Goal: Task Accomplishment & Management: Manage account settings

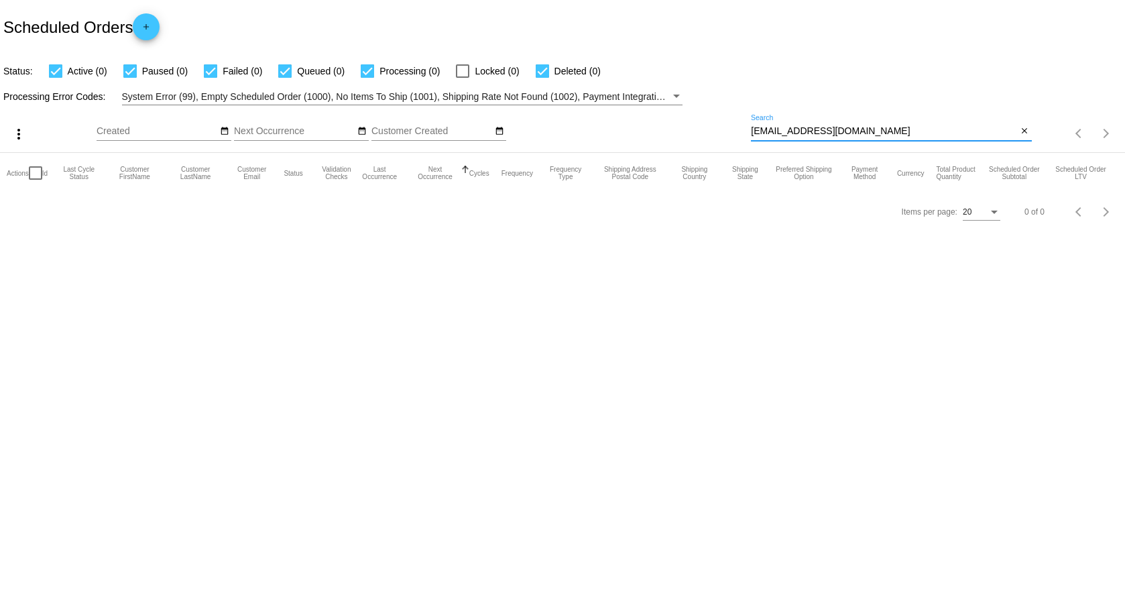
drag, startPoint x: 785, startPoint y: 133, endPoint x: 601, endPoint y: 133, distance: 183.6
click at [601, 133] on div "more_vert Oct Jan Feb Mar Apr 1" at bounding box center [562, 129] width 1125 height 48
paste input "katiev.marshall@outlook"
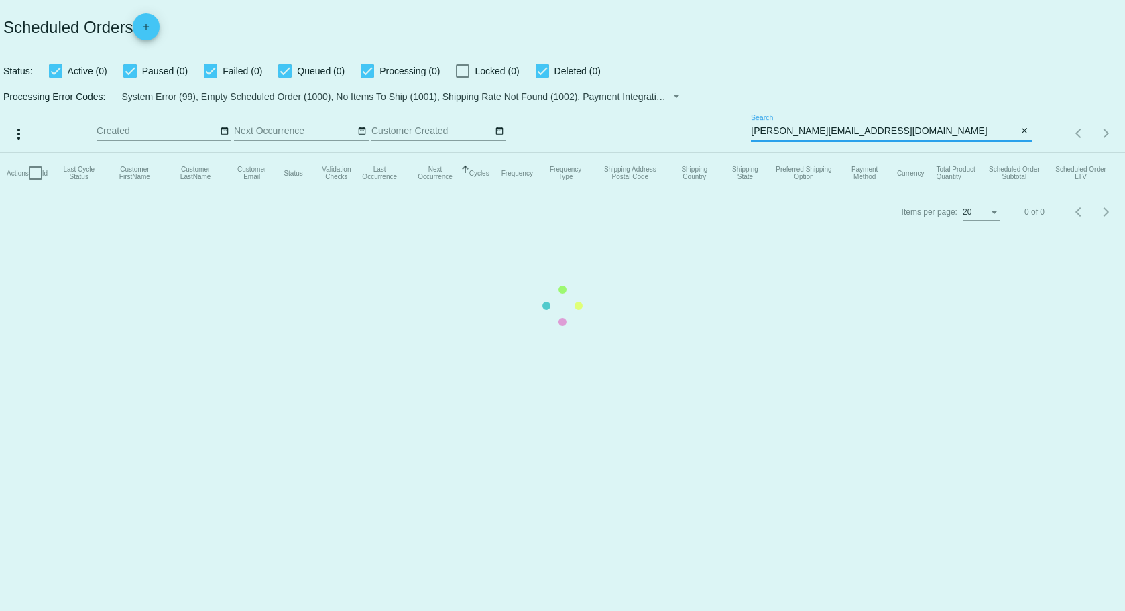
type input "katiev.marshall@outlook.com"
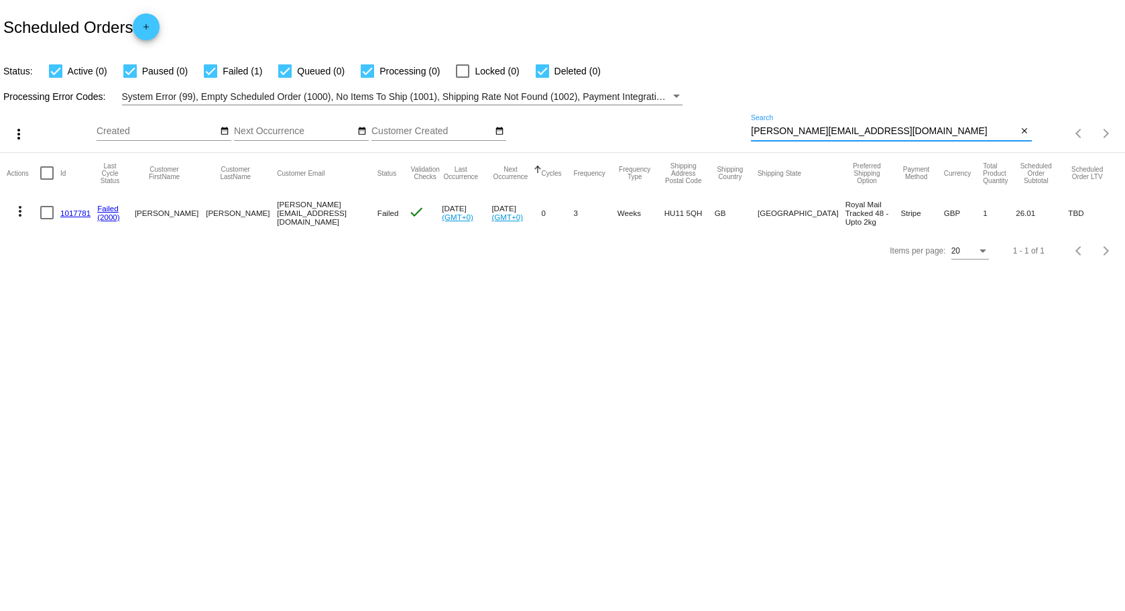
click at [84, 212] on link "1017781" at bounding box center [75, 212] width 30 height 9
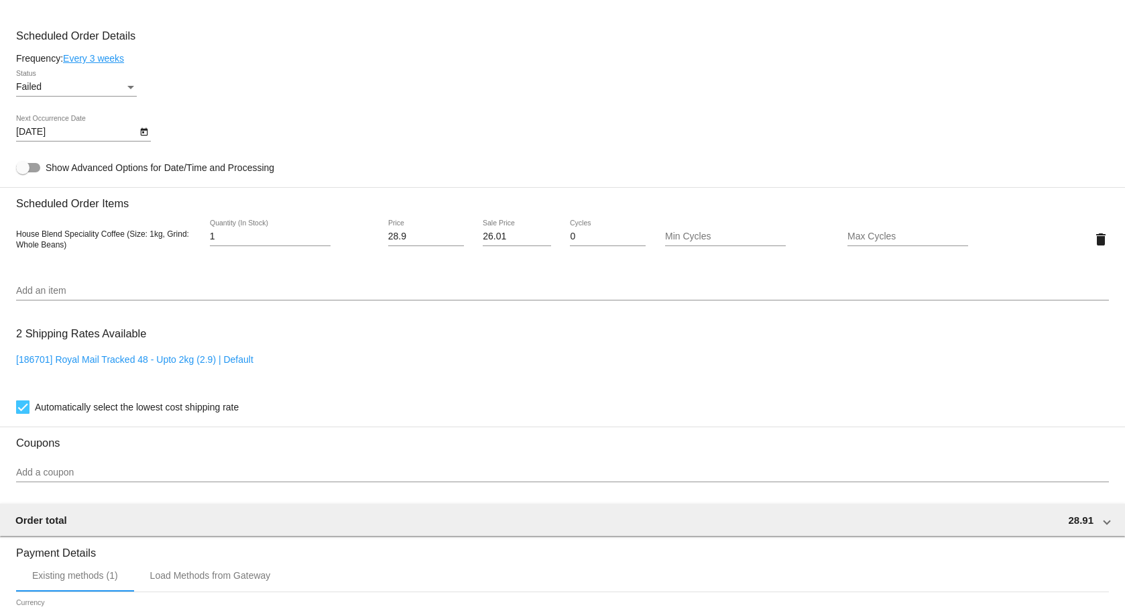
scroll to position [842, 0]
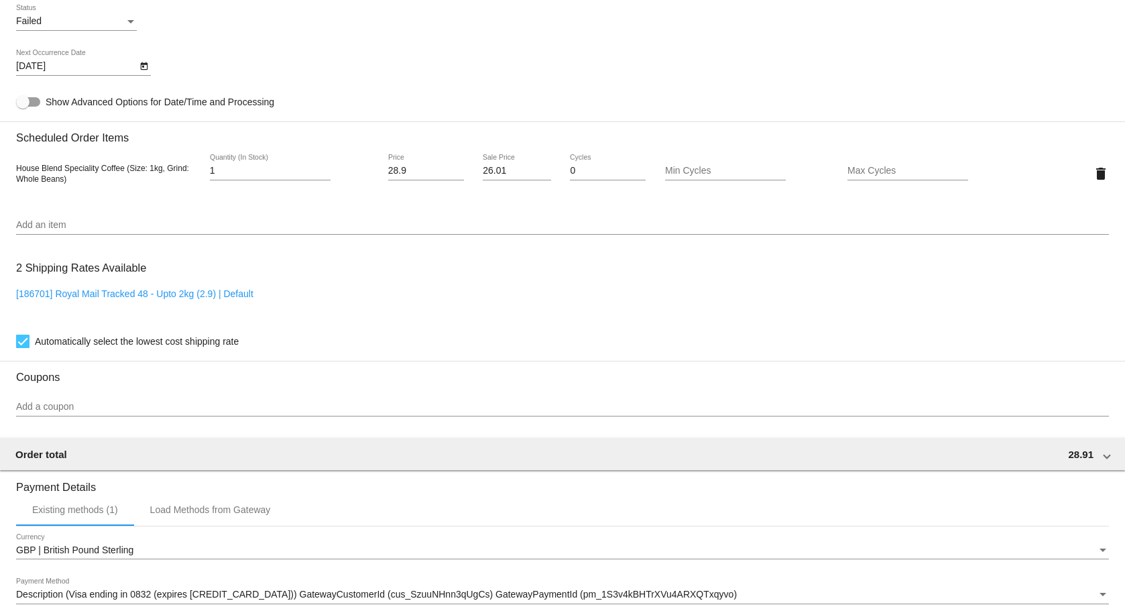
click at [141, 67] on icon "Open calendar" at bounding box center [143, 66] width 9 height 16
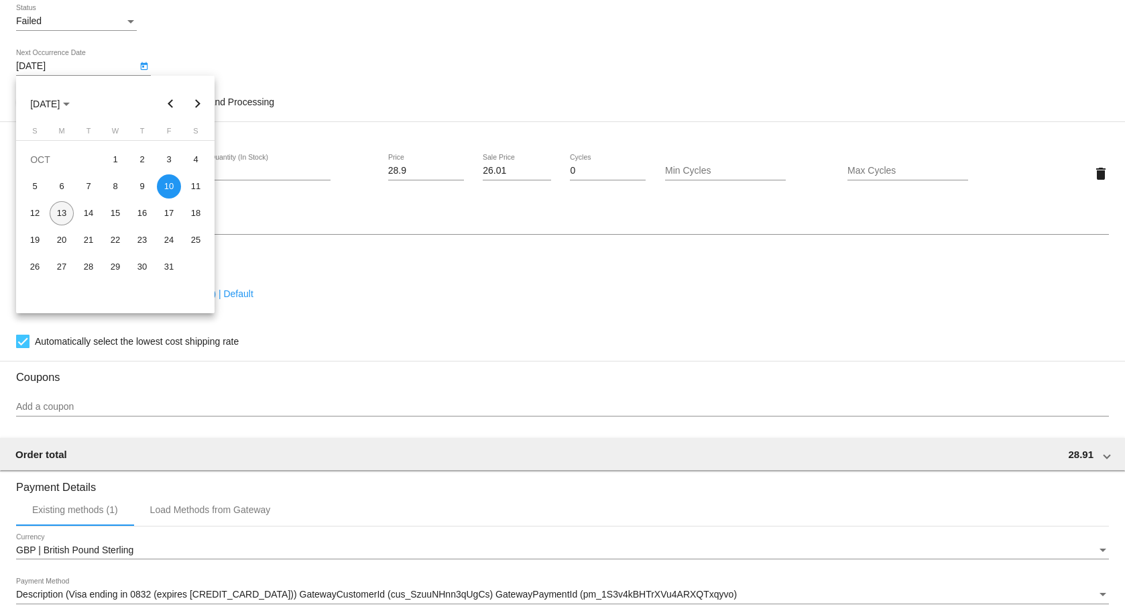
click at [59, 214] on div "13" at bounding box center [62, 213] width 24 height 24
type input "10/13/2025"
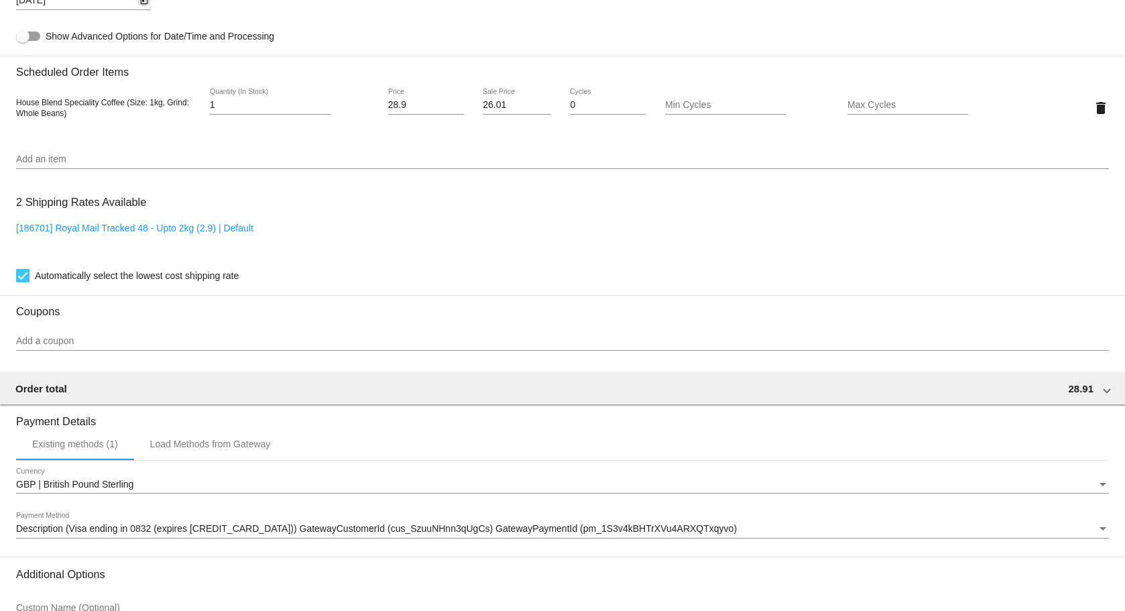
scroll to position [1043, 0]
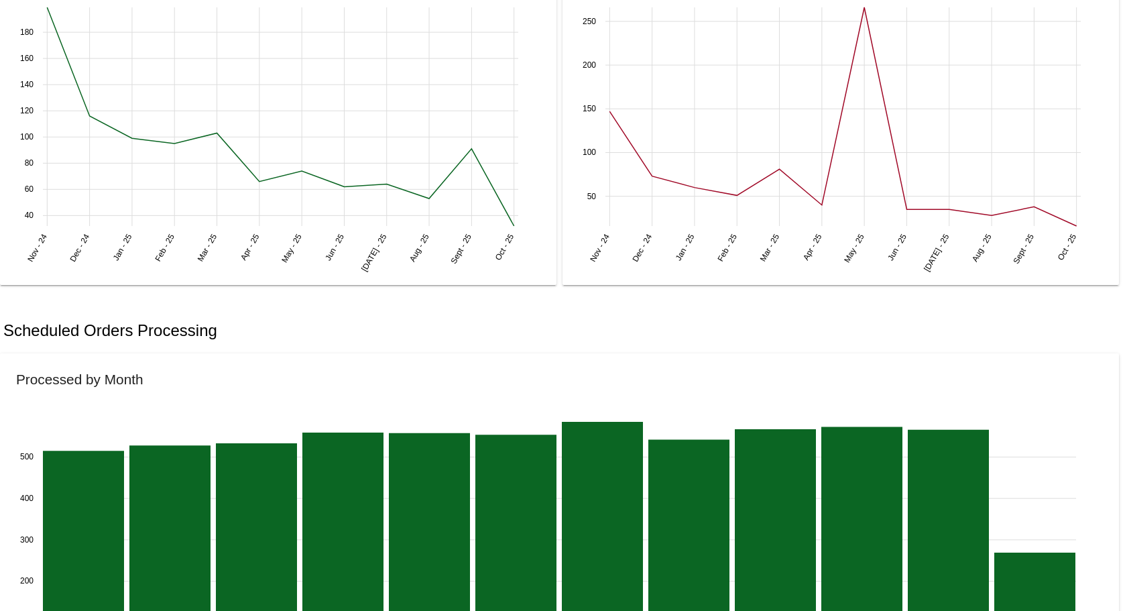
scroll to position [603, 0]
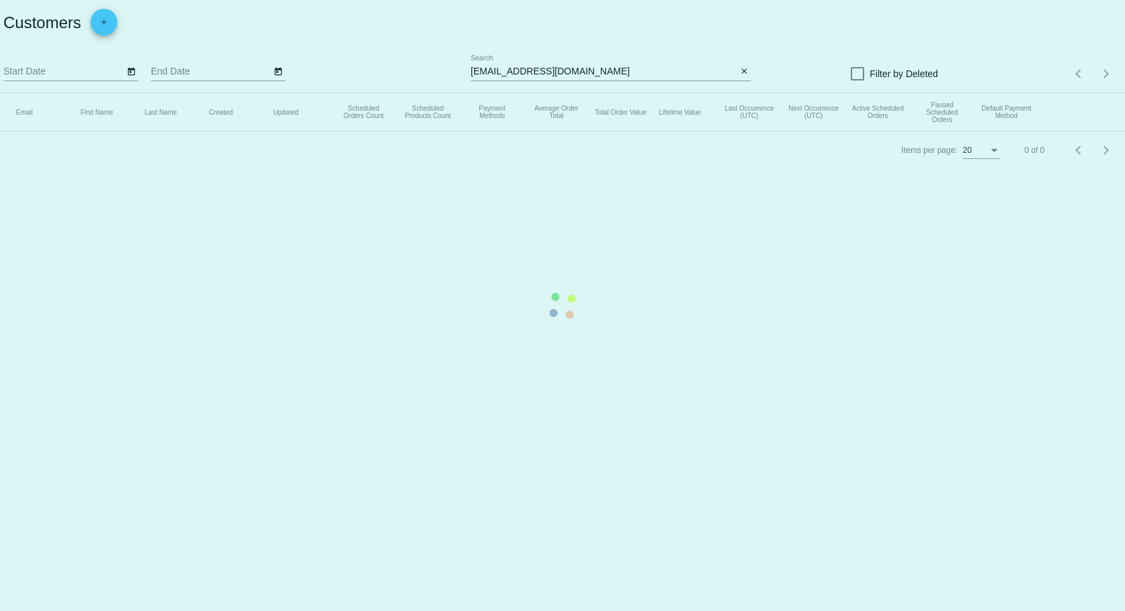
click at [627, 93] on mat-table "Email First Name Last Name Created Updated Scheduled Orders Count Scheduled Pro…" at bounding box center [562, 112] width 1125 height 38
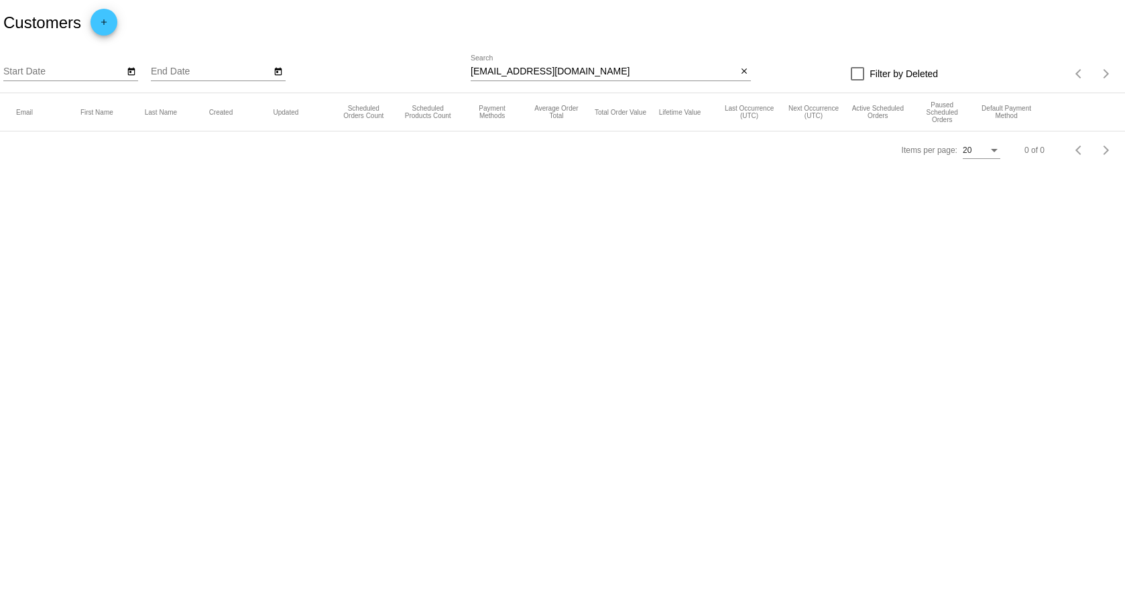
drag, startPoint x: 593, startPoint y: 65, endPoint x: 513, endPoint y: 74, distance: 80.2
click at [513, 74] on div "[EMAIL_ADDRESS][DOMAIN_NAME] Search" at bounding box center [603, 68] width 266 height 26
click at [614, 76] on input "[EMAIL_ADDRESS][DOMAIN_NAME]" at bounding box center [603, 71] width 266 height 11
drag, startPoint x: 614, startPoint y: 76, endPoint x: 566, endPoint y: 74, distance: 48.3
click at [566, 74] on input "[EMAIL_ADDRESS][DOMAIN_NAME]" at bounding box center [603, 71] width 266 height 11
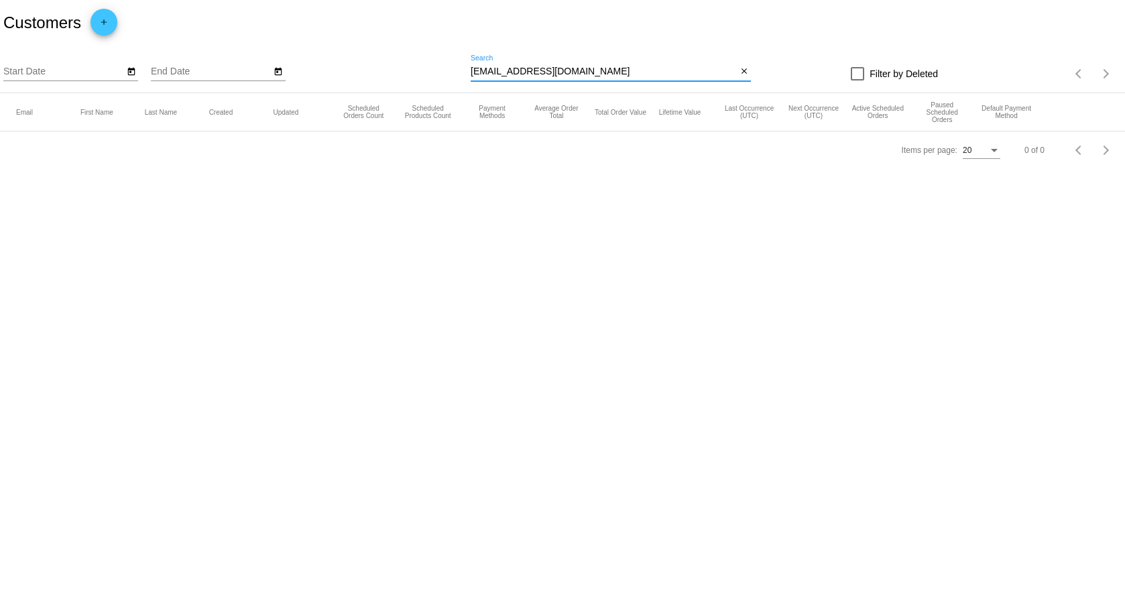
click at [592, 71] on input "[EMAIL_ADDRESS][DOMAIN_NAME]" at bounding box center [603, 71] width 266 height 11
drag, startPoint x: 599, startPoint y: 74, endPoint x: 420, endPoint y: 68, distance: 179.7
click at [420, 68] on div "Start Date End Date [EMAIL_ADDRESS][DOMAIN_NAME] Search close Filter by Deleted…" at bounding box center [562, 70] width 1125 height 48
paste input "[PERSON_NAME]"
type input "[PERSON_NAME][EMAIL_ADDRESS][DOMAIN_NAME]"
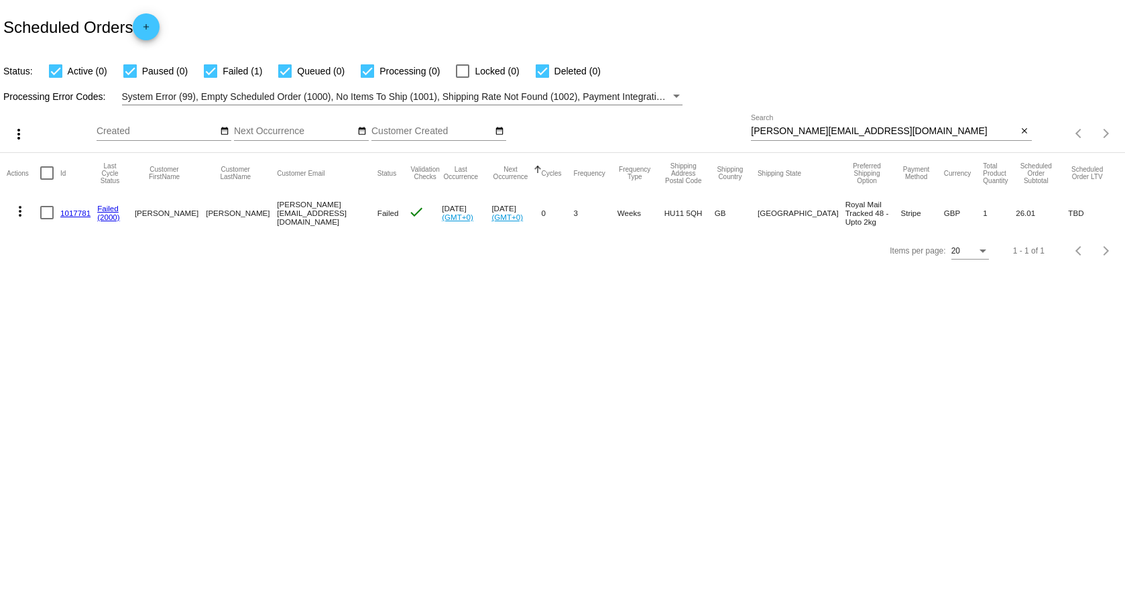
click at [73, 212] on link "1017781" at bounding box center [75, 212] width 30 height 9
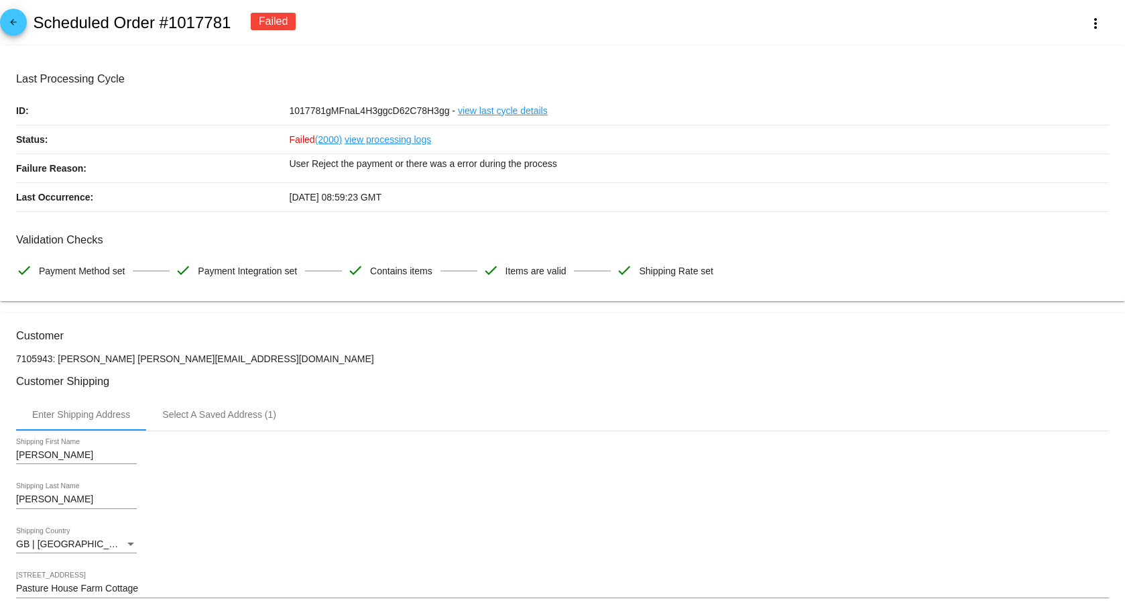
click at [371, 143] on link "view processing logs" at bounding box center [387, 139] width 86 height 28
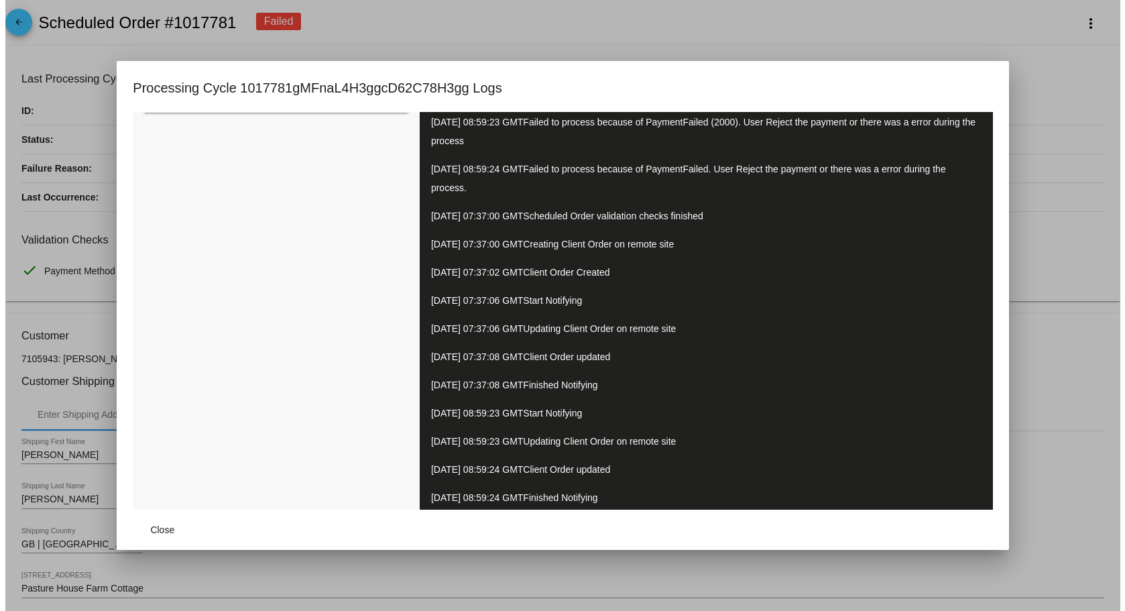
scroll to position [180, 0]
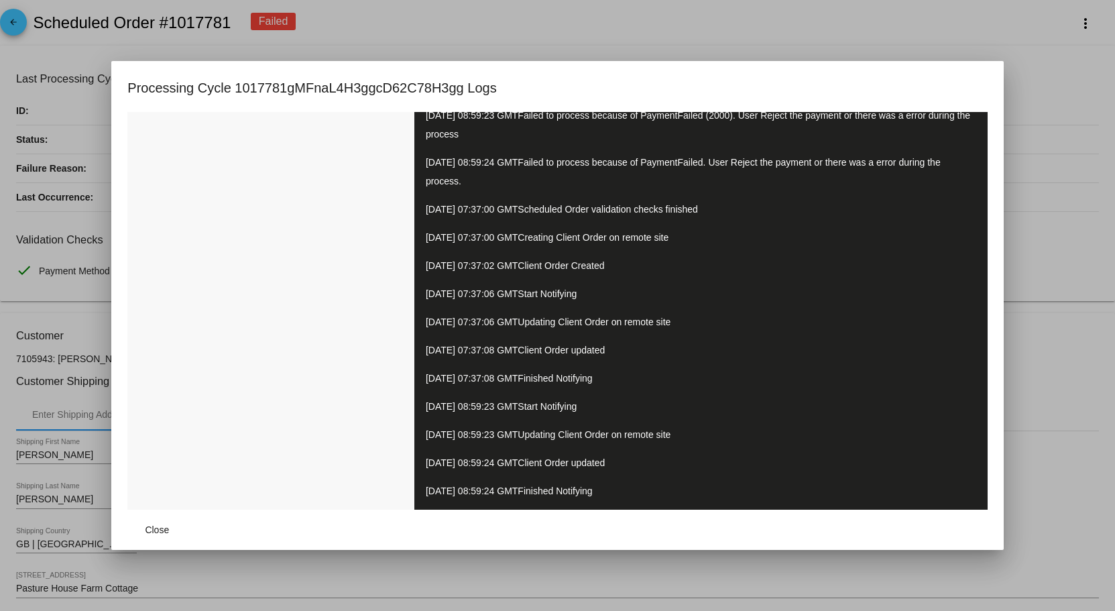
click at [81, 401] on div at bounding box center [557, 305] width 1115 height 611
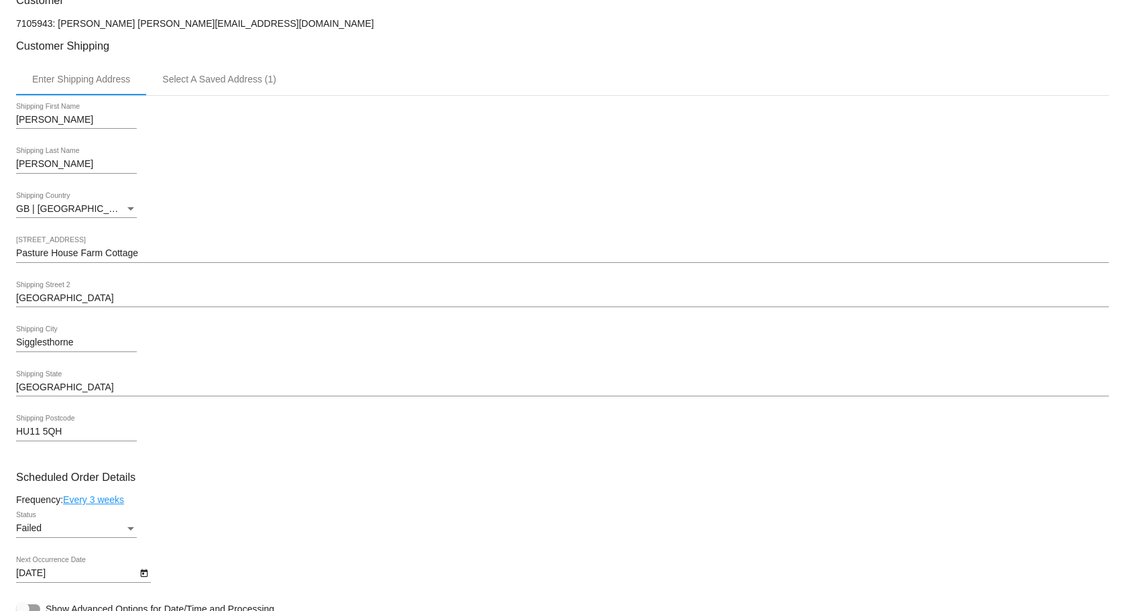
scroll to position [603, 0]
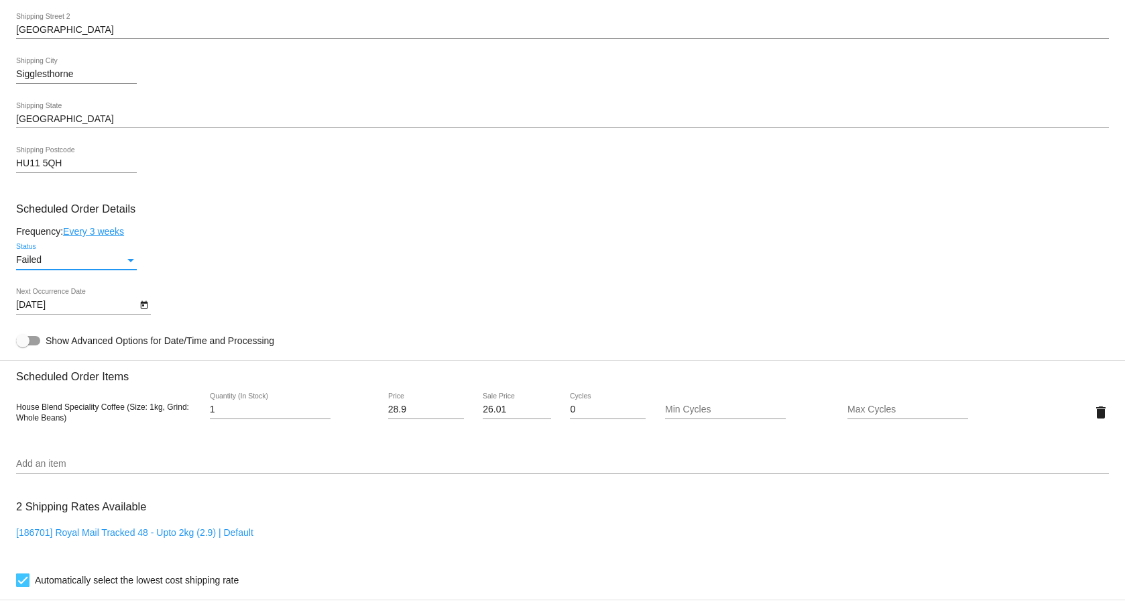
click at [131, 260] on div "Status" at bounding box center [130, 260] width 7 height 3
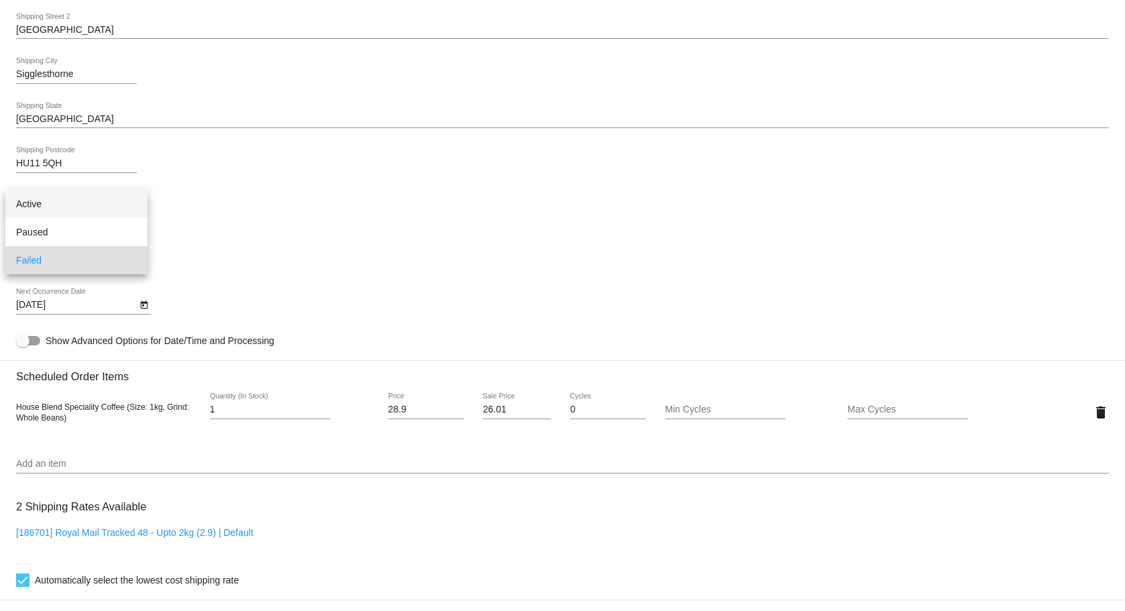
click at [46, 204] on span "Active" at bounding box center [76, 204] width 121 height 28
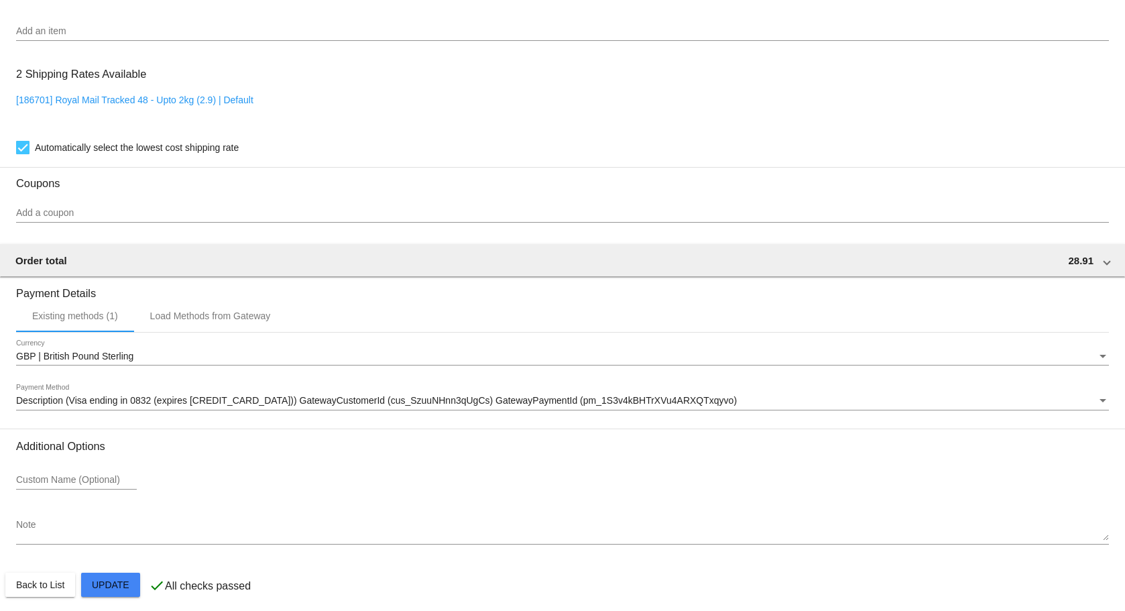
scroll to position [1043, 0]
